Goal: Information Seeking & Learning: Learn about a topic

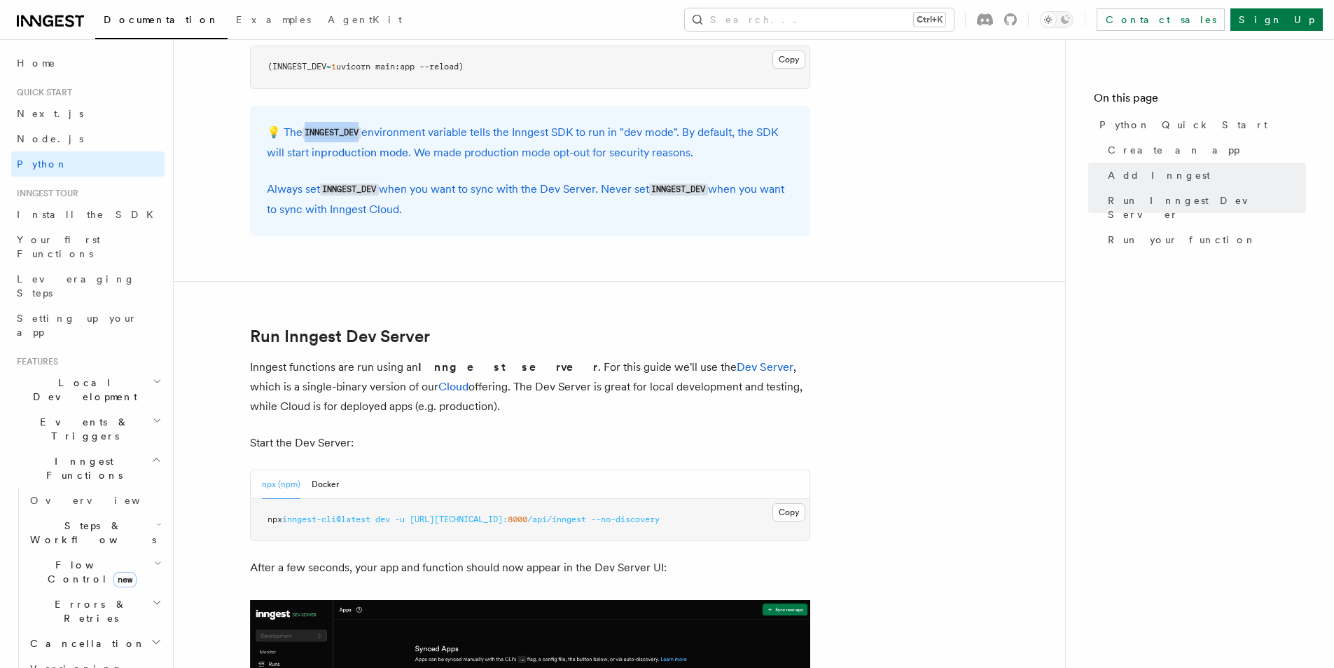
scroll to position [1471, 0]
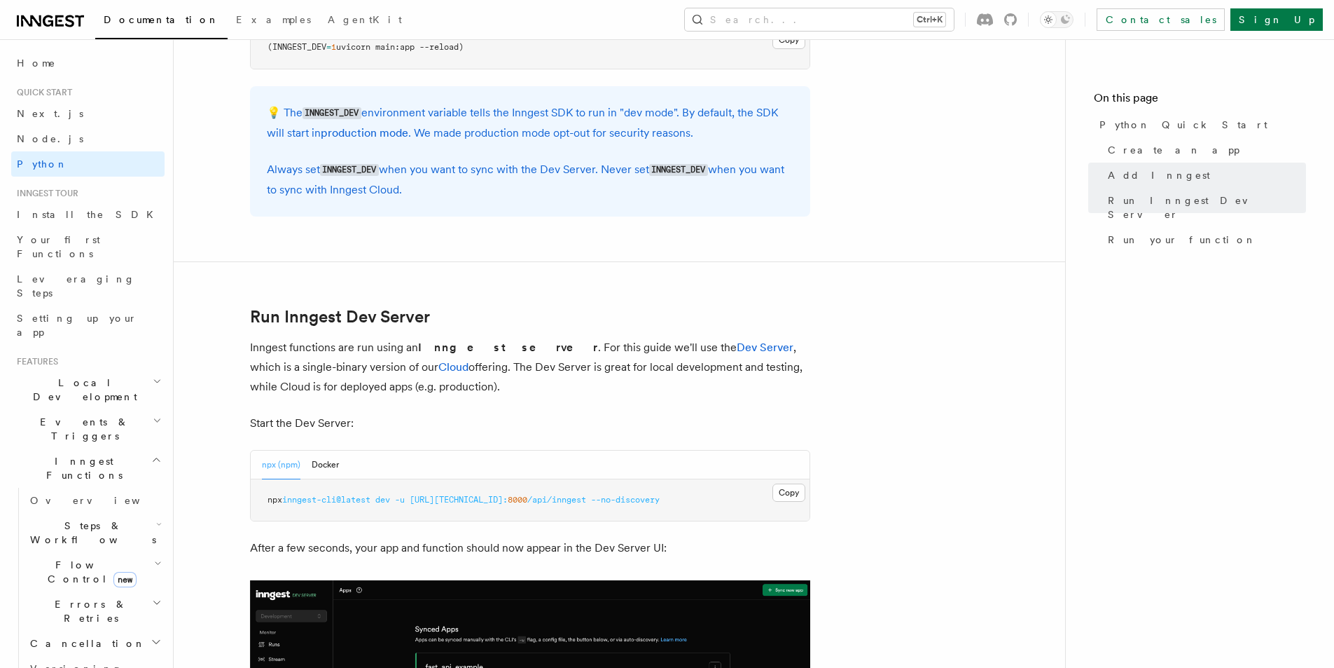
click at [445, 232] on article "Quick start Python Quick Start This guide will teach you how to add Inngest to …" at bounding box center [619, 331] width 847 height 3480
click at [326, 467] on button "Docker" at bounding box center [325, 464] width 27 height 29
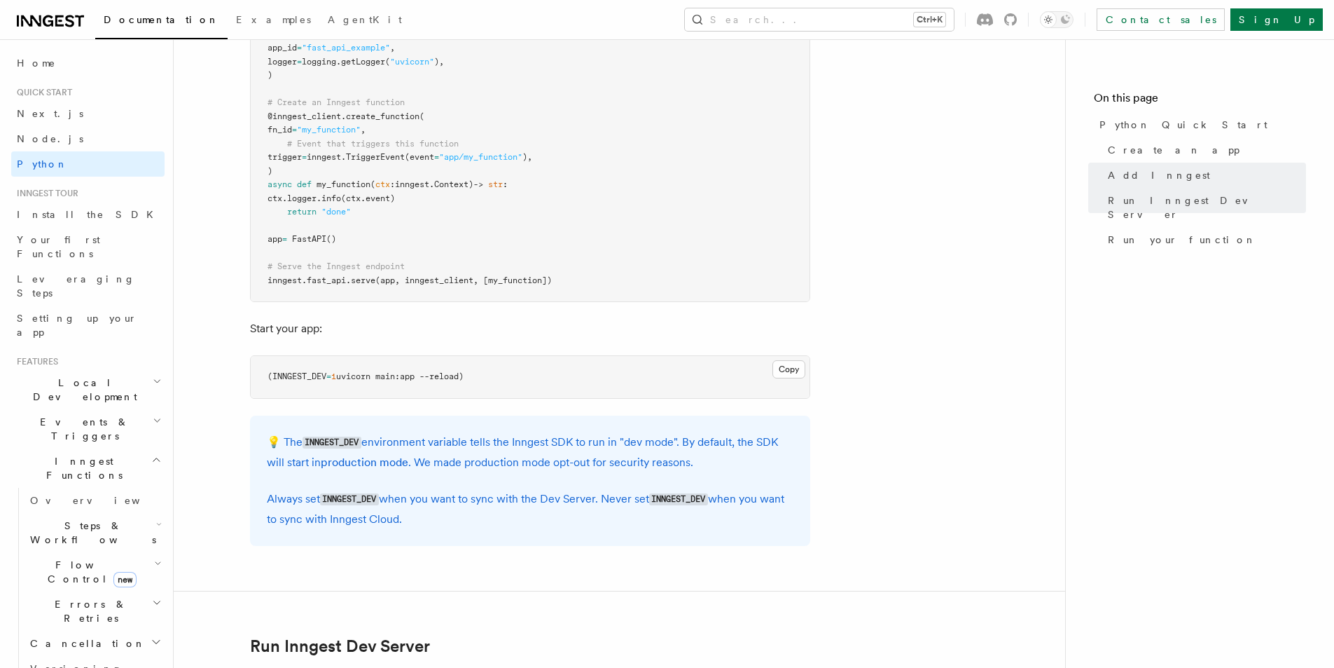
scroll to position [1121, 0]
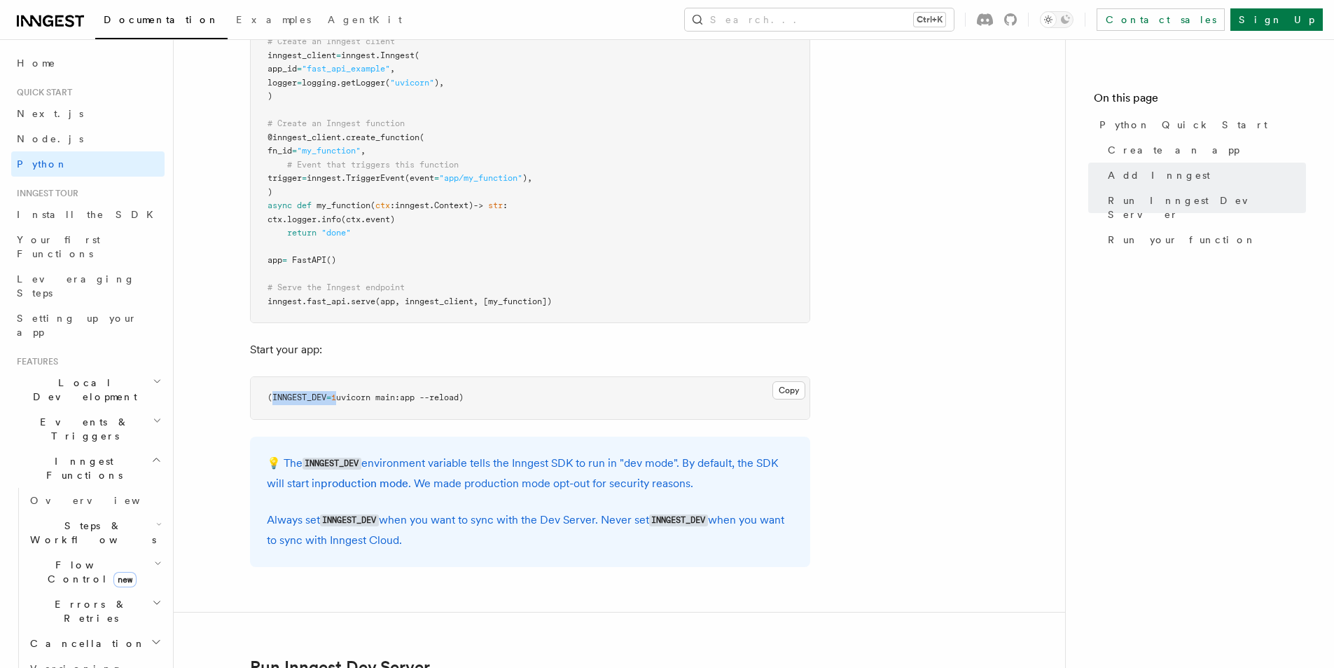
drag, startPoint x: 272, startPoint y: 400, endPoint x: 336, endPoint y: 392, distance: 63.6
click at [336, 392] on pre "(INNGEST_DEV = 1 uvicorn main:app --reload)" at bounding box center [530, 398] width 559 height 42
copy span "INNGEST_DEV = 1"
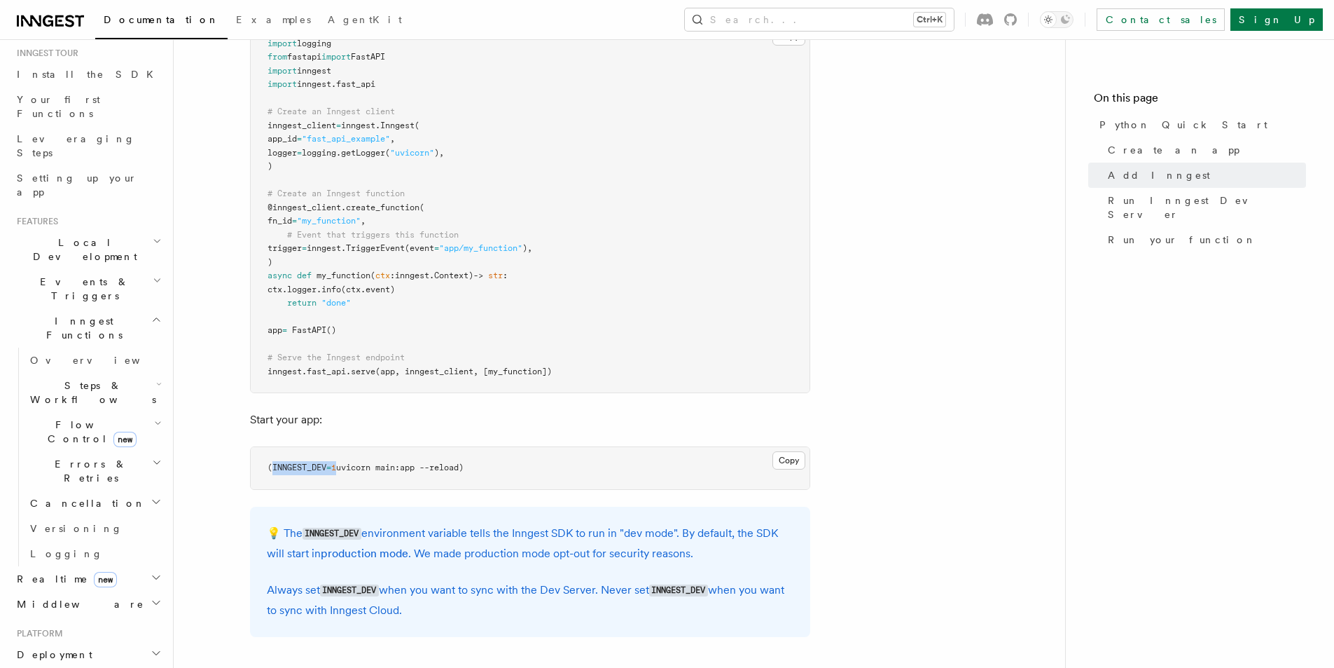
scroll to position [210, 0]
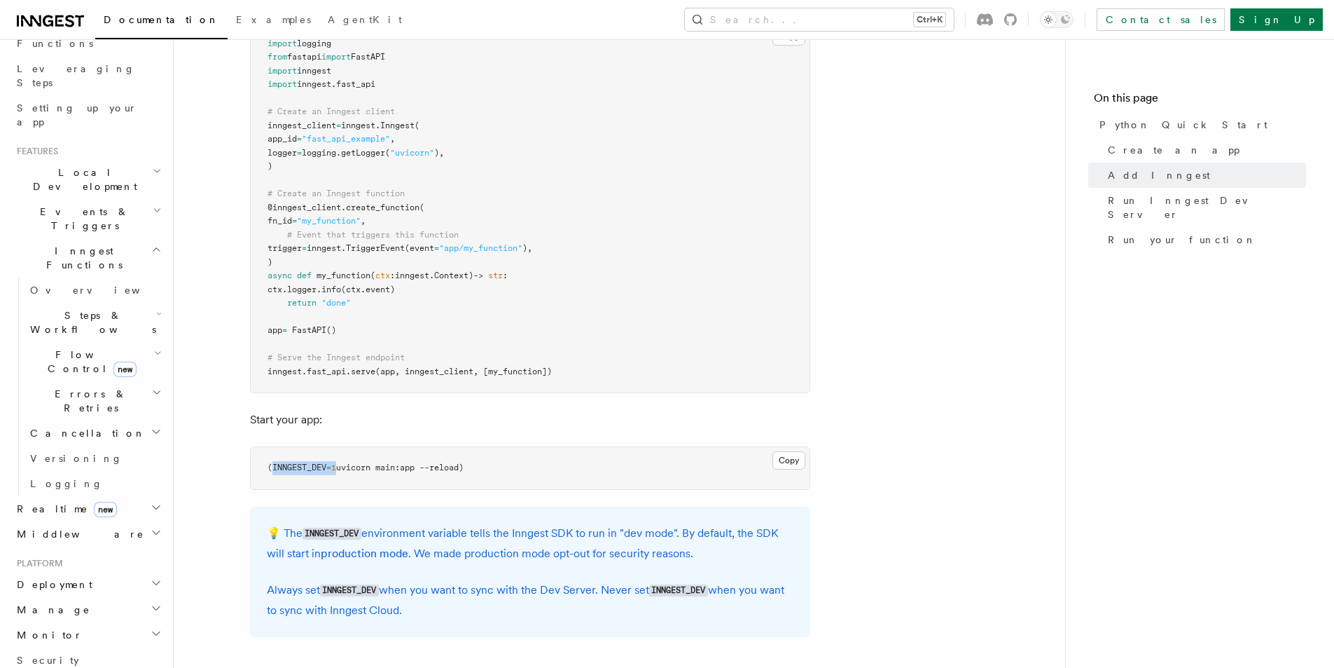
click at [70, 165] on span "Local Development" at bounding box center [81, 179] width 141 height 28
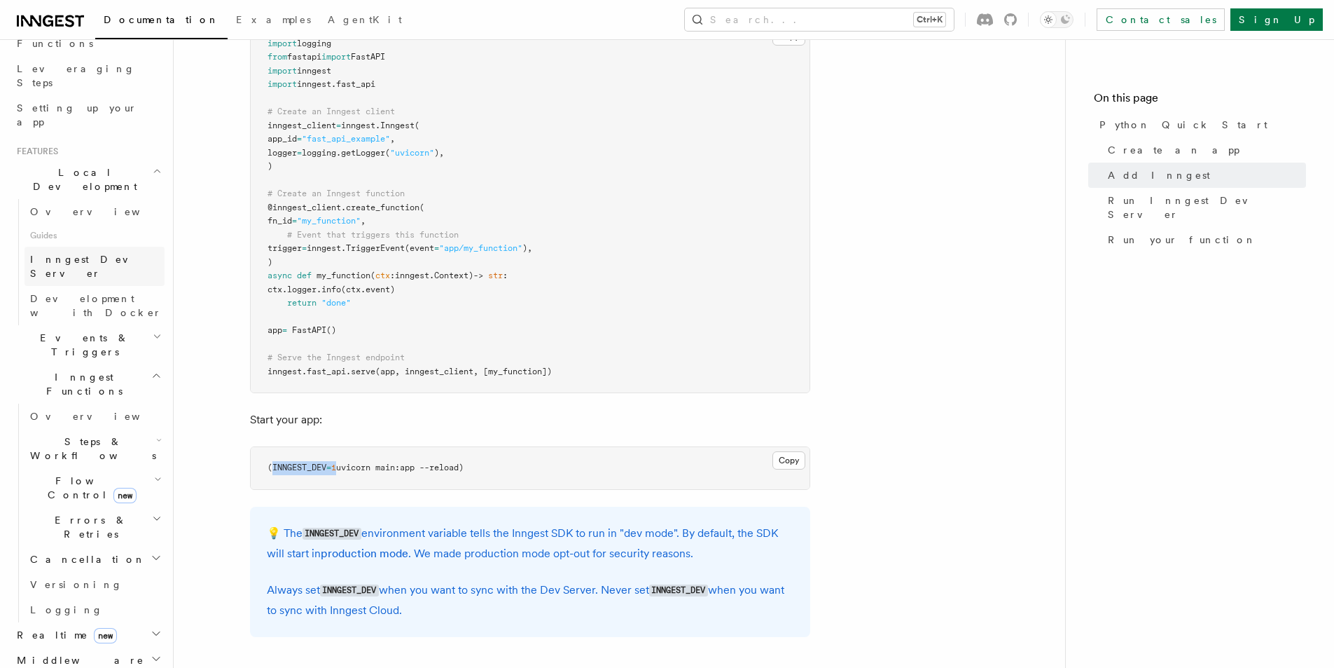
click at [99, 254] on span "Inngest Dev Server" at bounding box center [90, 266] width 120 height 25
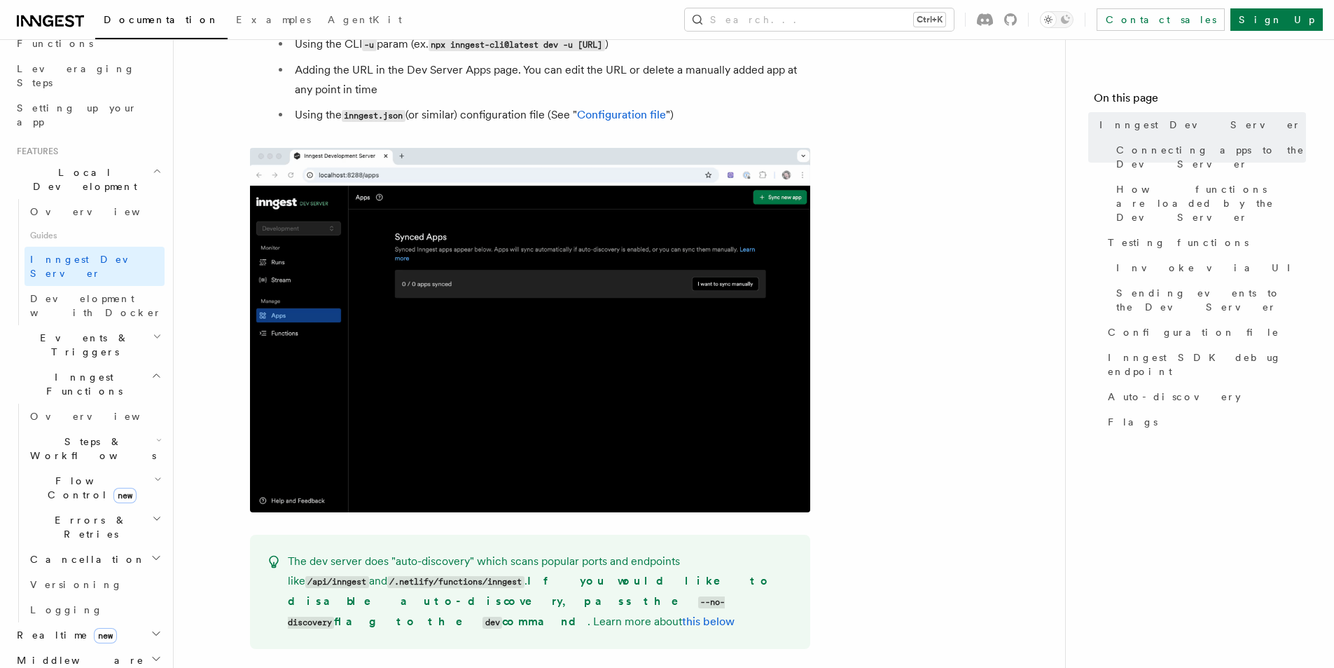
scroll to position [630, 0]
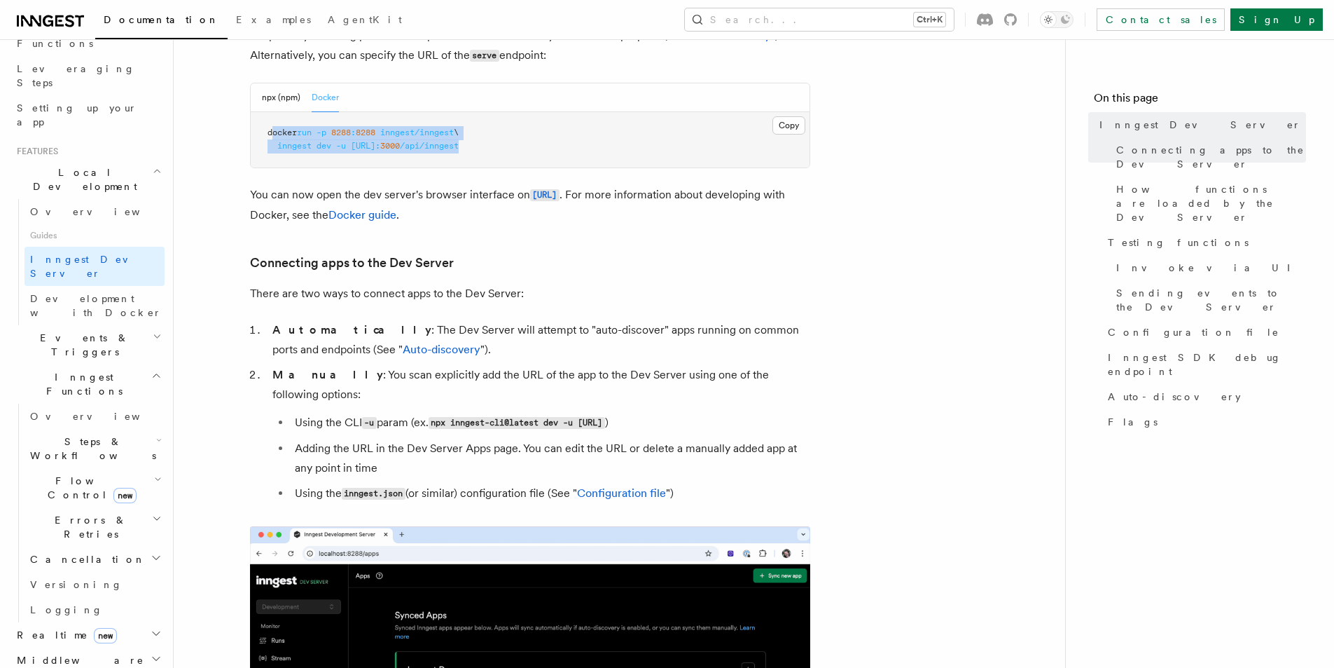
drag, startPoint x: 270, startPoint y: 133, endPoint x: 586, endPoint y: 146, distance: 316.1
click at [586, 146] on pre "docker run -p 8288 : 8288 inngest/inngest \ inngest dev -u [URL]: 3000 /api/inn…" at bounding box center [530, 139] width 559 height 55
copy code "[PERSON_NAME] run -p 8288 : 8288 inngest/inngest \ inngest dev -u [URL]: 3000 /…"
click at [118, 293] on span "Development with Docker" at bounding box center [96, 305] width 132 height 25
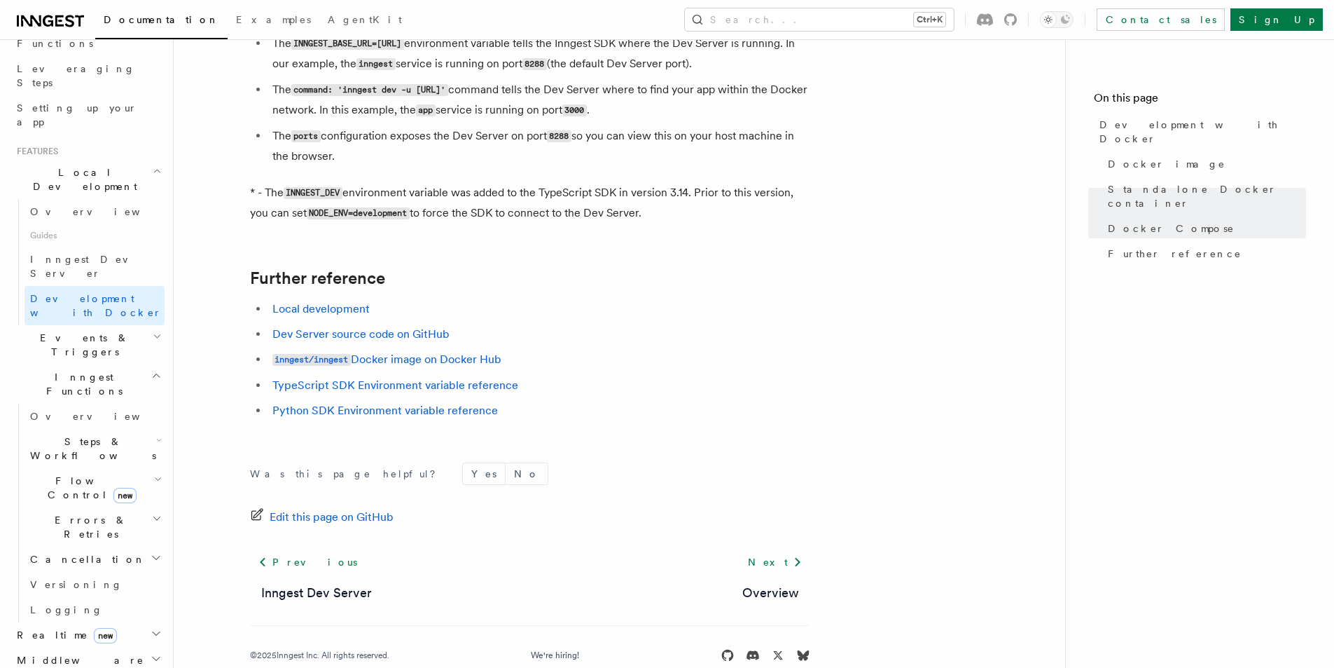
scroll to position [1389, 0]
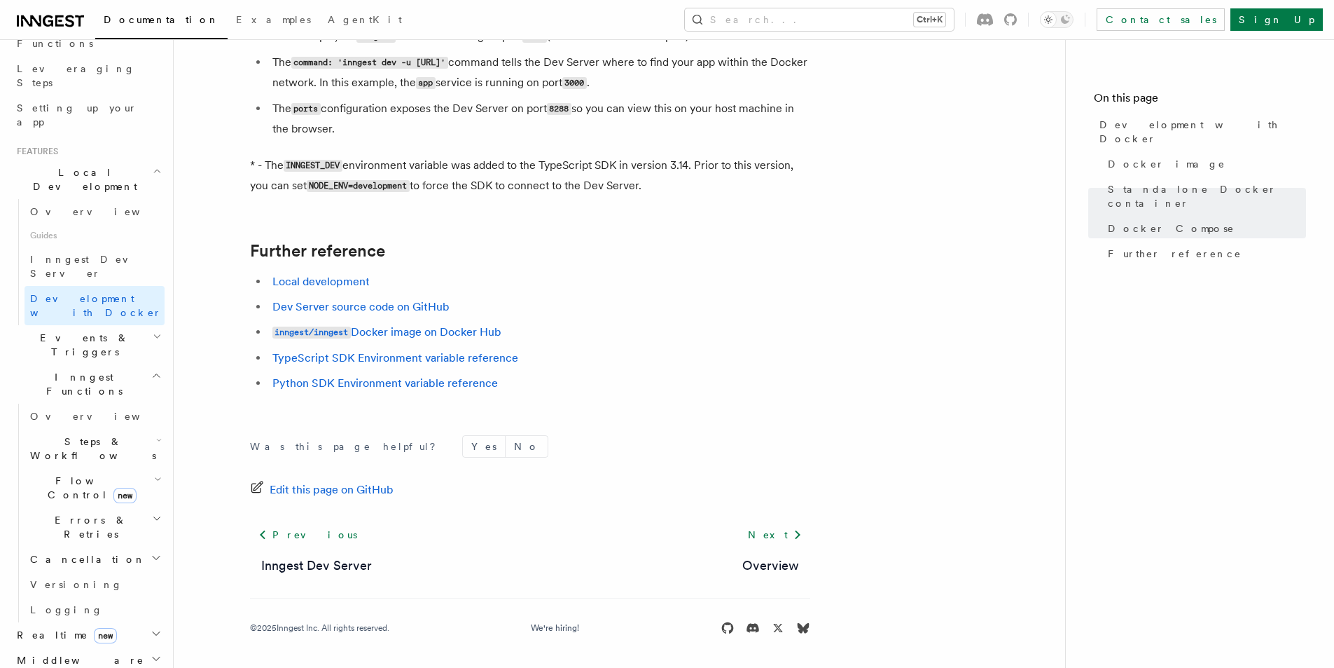
click at [107, 325] on h2 "Events & Triggers" at bounding box center [87, 344] width 153 height 39
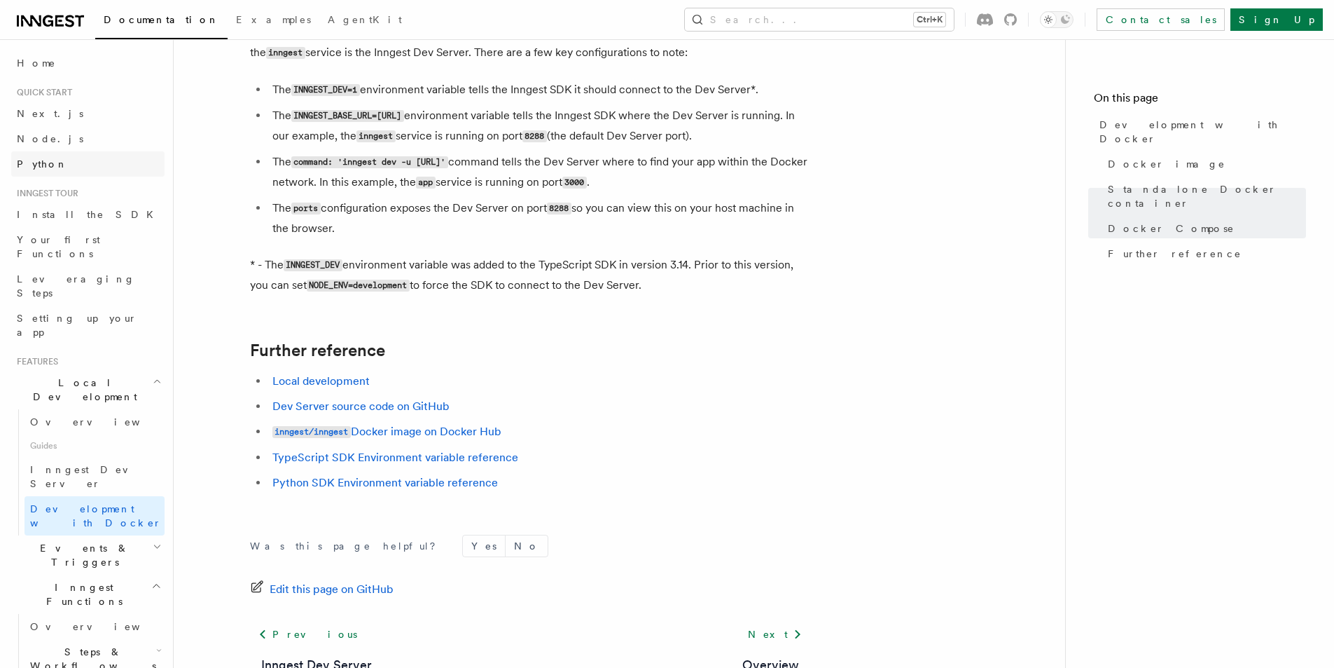
scroll to position [1249, 0]
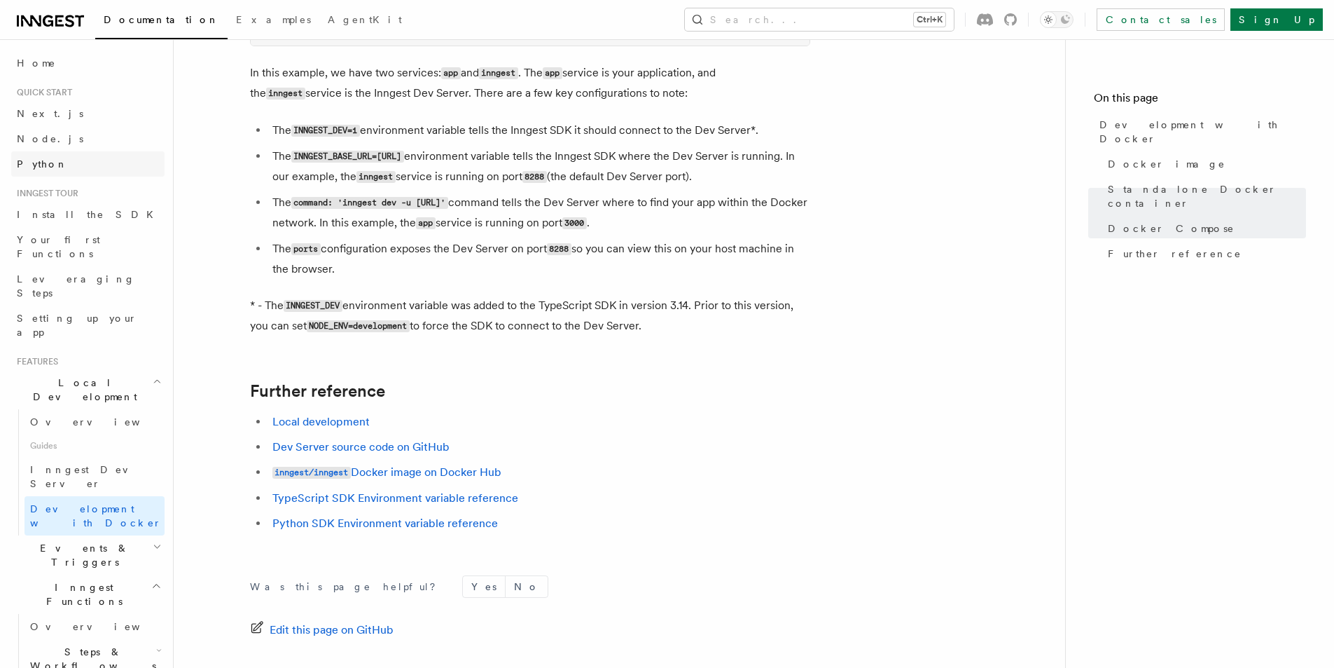
click at [102, 168] on link "Python" at bounding box center [87, 163] width 153 height 25
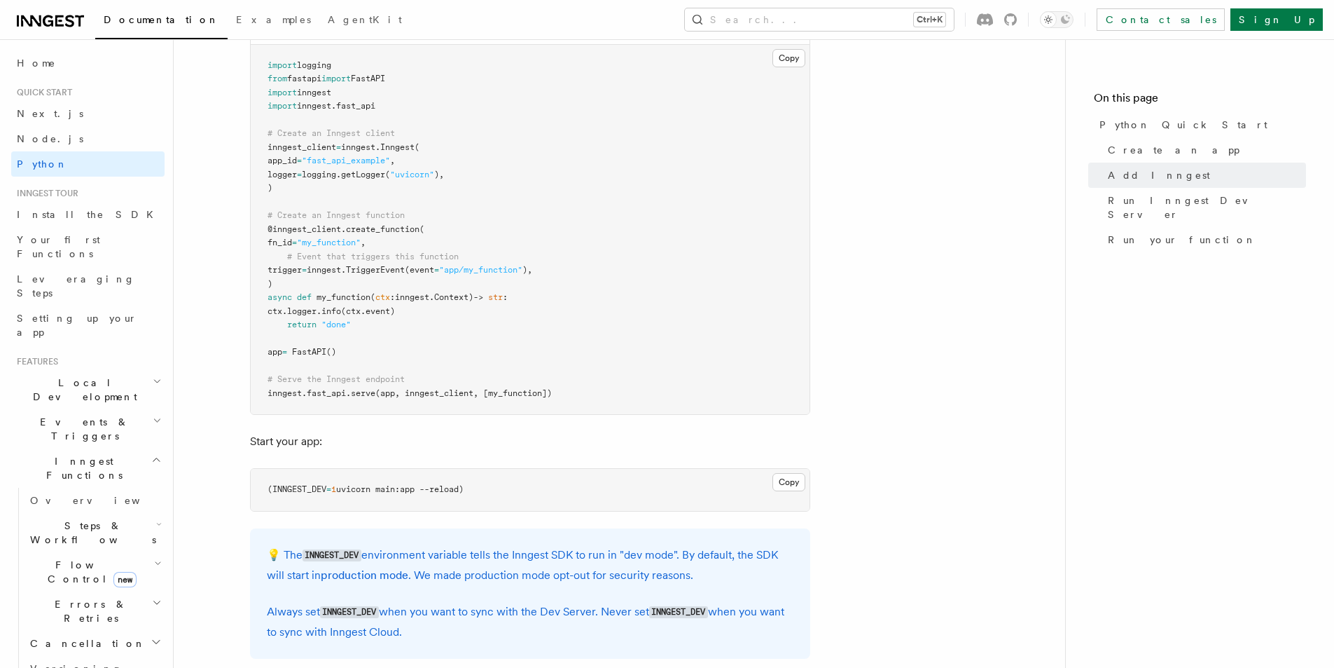
scroll to position [1051, 0]
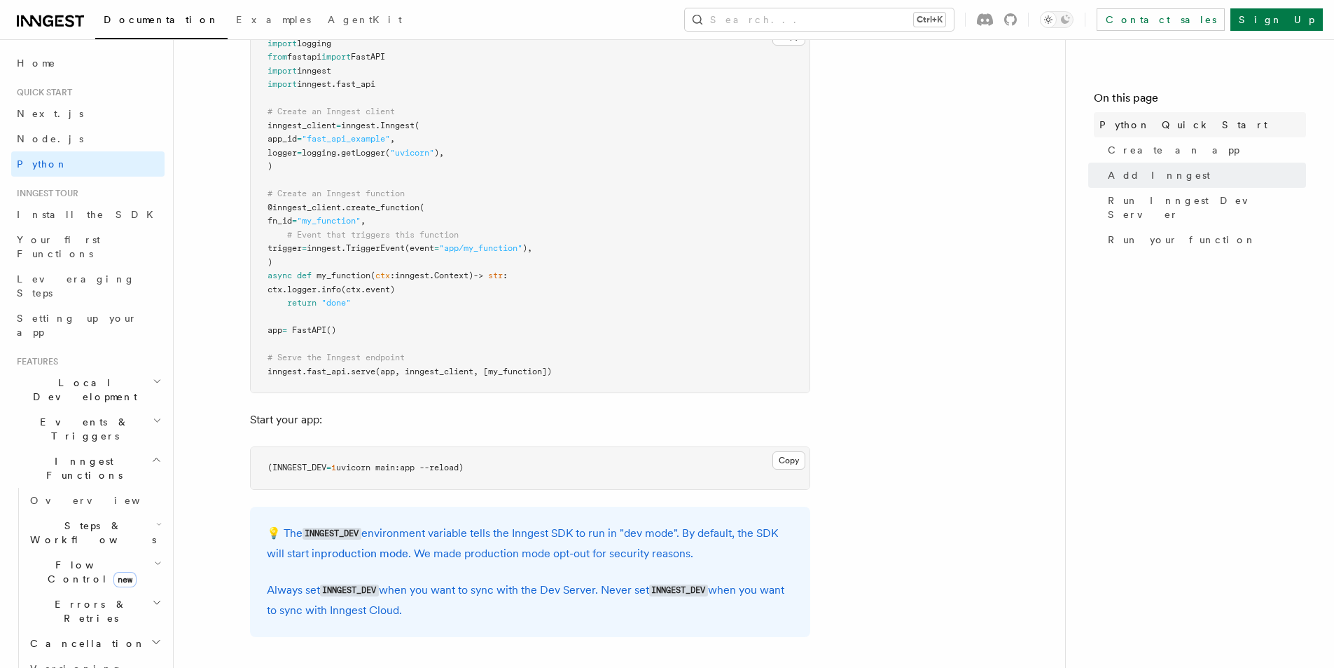
click at [1273, 126] on link "Python Quick Start" at bounding box center [1200, 124] width 212 height 25
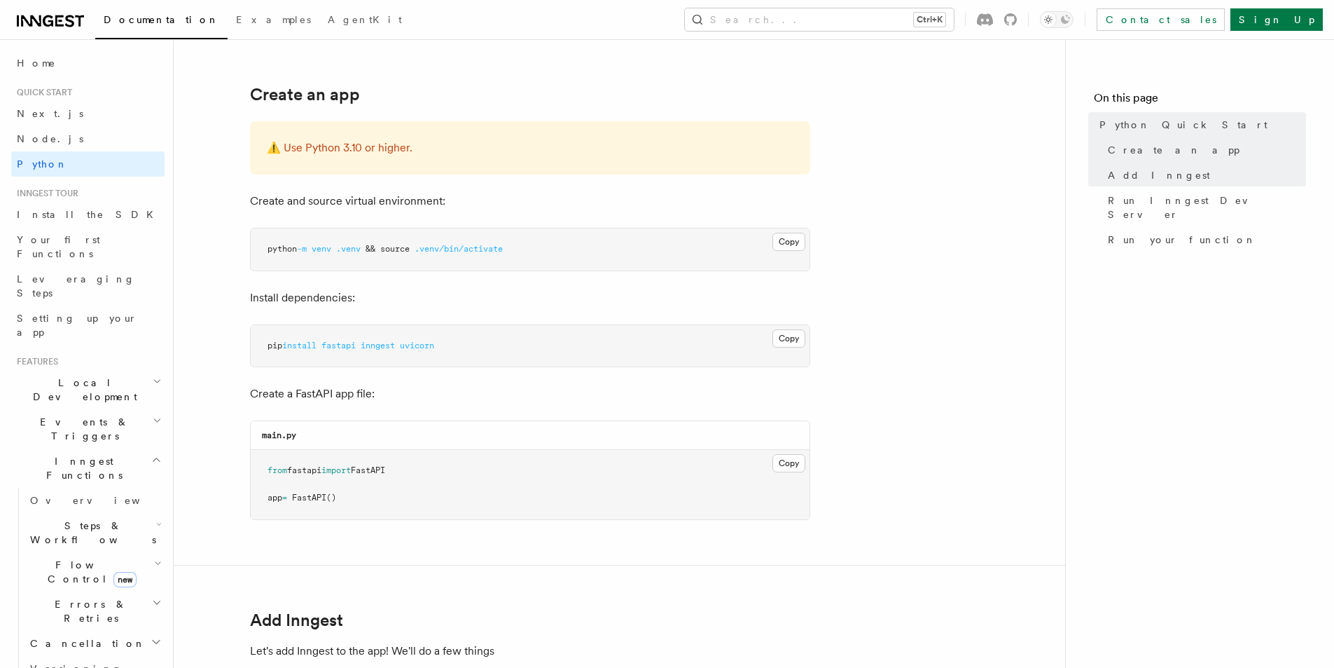
scroll to position [700, 0]
